Goal: Manage account settings

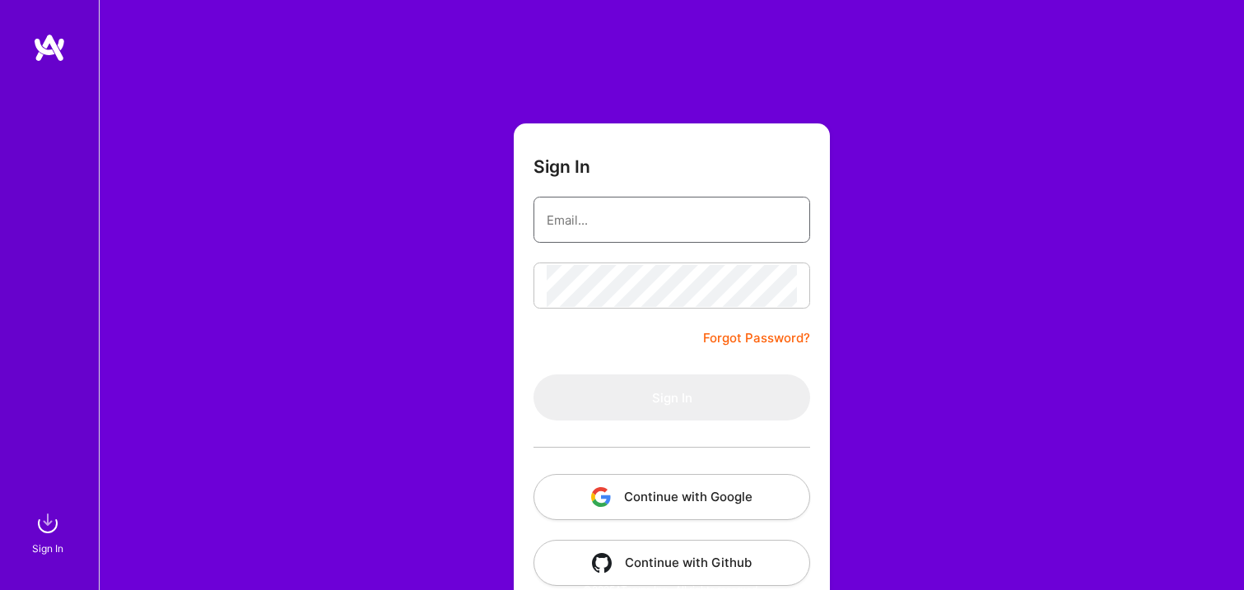
type input "[EMAIL_ADDRESS][PERSON_NAME][DOMAIN_NAME]"
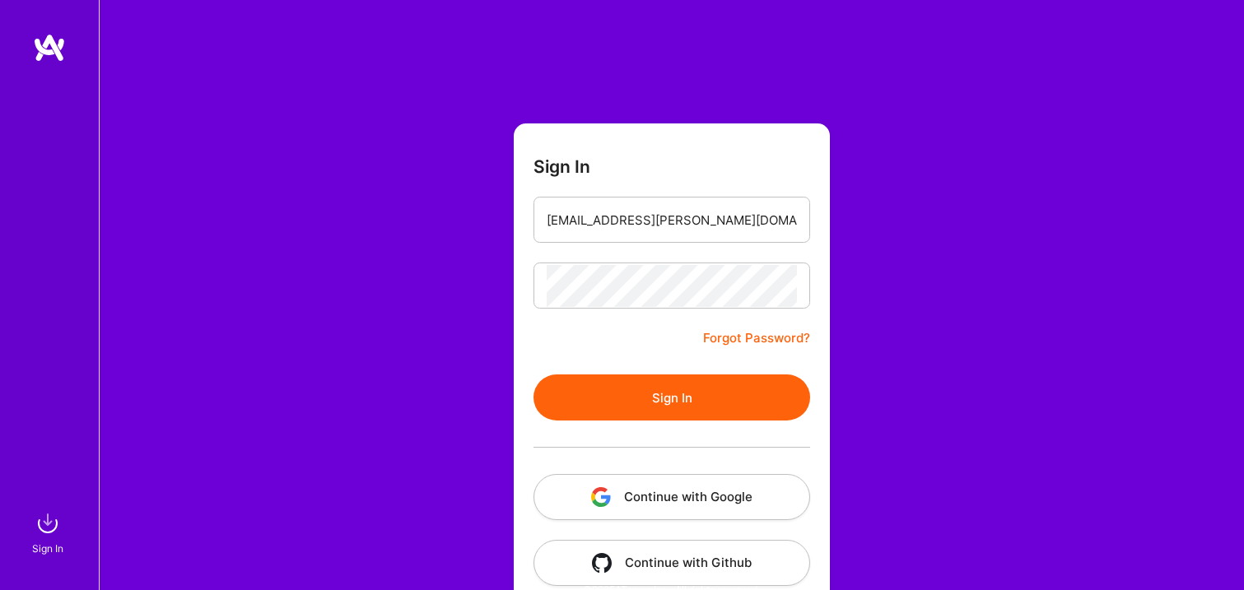
click at [686, 389] on button "Sign In" at bounding box center [671, 397] width 277 height 46
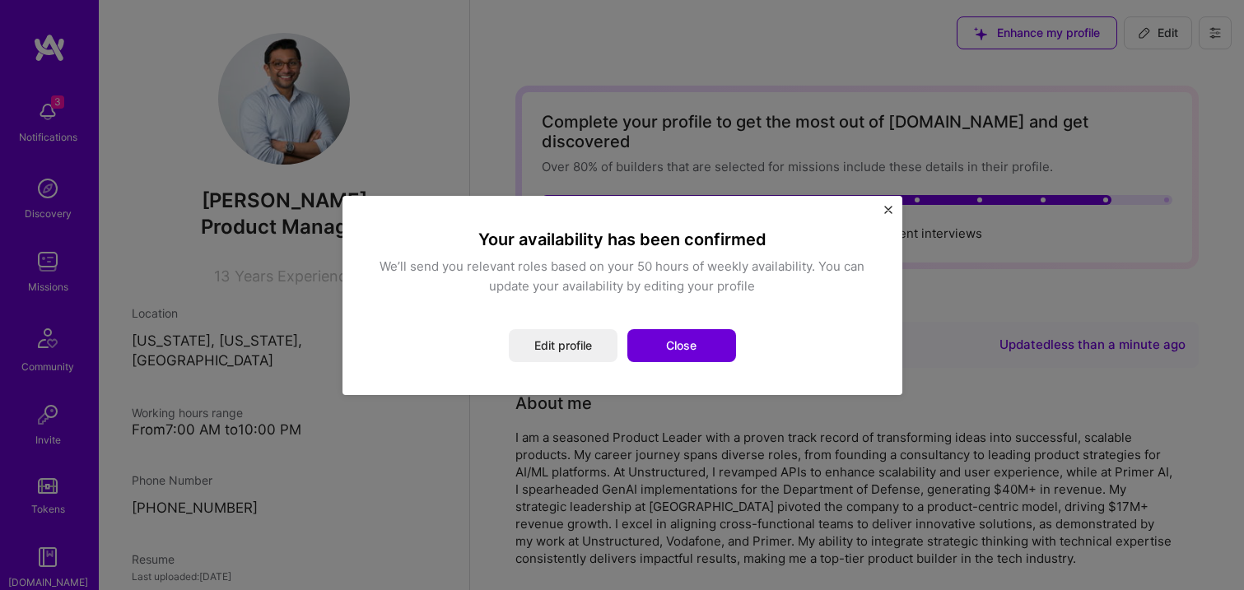
click at [877, 206] on div "Your availability has been confirmed We’ll send you relevant roles based on you…" at bounding box center [622, 295] width 560 height 199
click at [886, 208] on img "Close" at bounding box center [888, 210] width 8 height 8
